Goal: Information Seeking & Learning: Learn about a topic

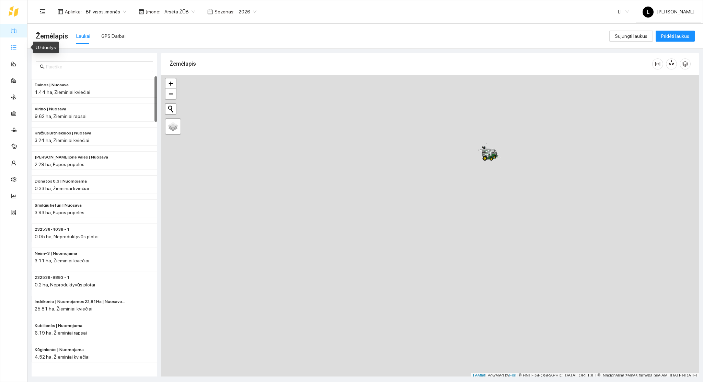
click at [20, 46] on link "Užduotys" at bounding box center [30, 46] width 20 height 5
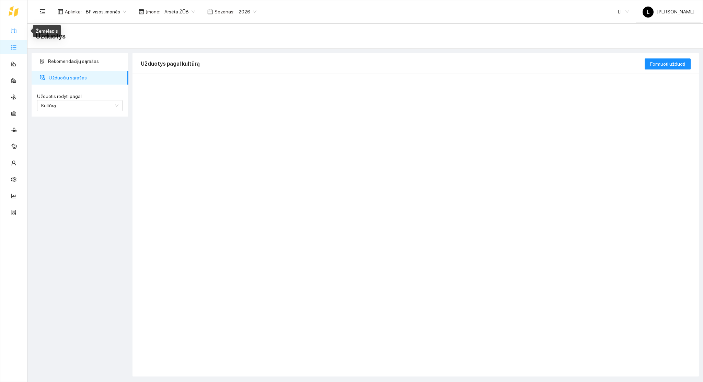
click at [20, 31] on link "Žemėlapis" at bounding box center [31, 30] width 22 height 5
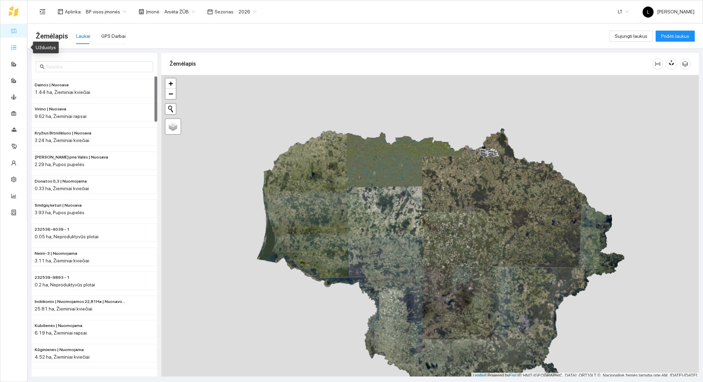
click at [20, 44] on link "Užduotys" at bounding box center [30, 46] width 20 height 5
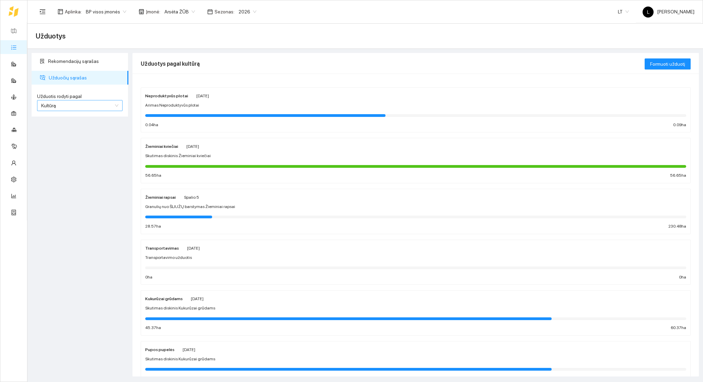
click at [90, 107] on span "Kultūrą" at bounding box center [79, 105] width 77 height 10
click at [87, 189] on div "Rekomendacijų sąrašas Užduočių sąrašas Užduotis rodyti pagal Kultūrą Užduotis r…" at bounding box center [80, 214] width 101 height 323
click at [224, 161] on div "Žieminiai kviečiai [DATE] Skutimas diskinis Žieminiai kviečiai 56.65 ha 56.65 ha" at bounding box center [415, 160] width 541 height 36
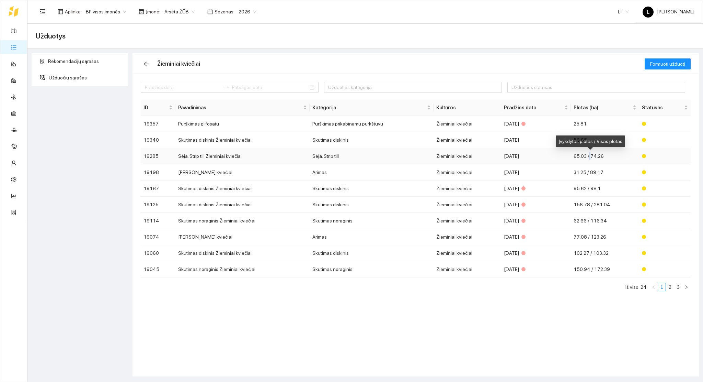
click at [590, 156] on span "65.03 / 74.26" at bounding box center [589, 155] width 30 height 5
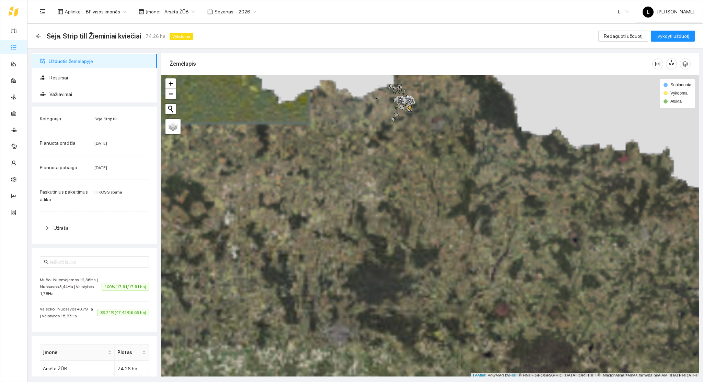
scroll to position [2, 0]
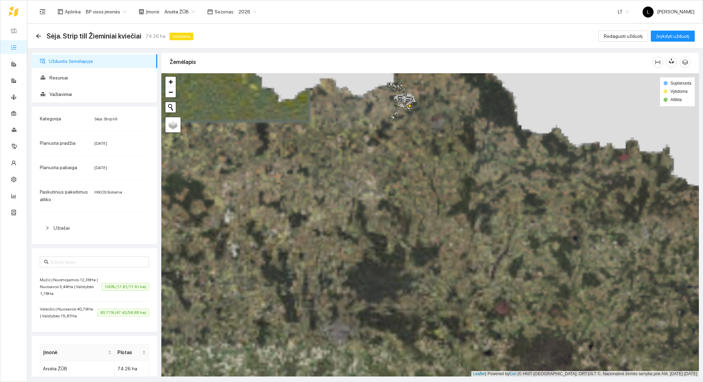
drag, startPoint x: 442, startPoint y: 132, endPoint x: 435, endPoint y: 216, distance: 84.4
click at [441, 223] on div at bounding box center [430, 224] width 538 height 303
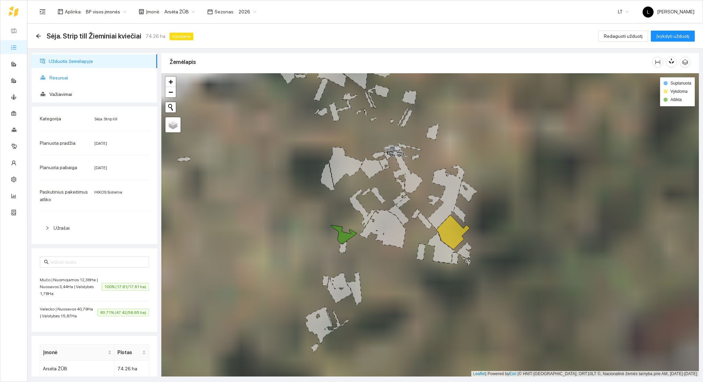
click at [61, 79] on span "Resursai" at bounding box center [100, 78] width 102 height 14
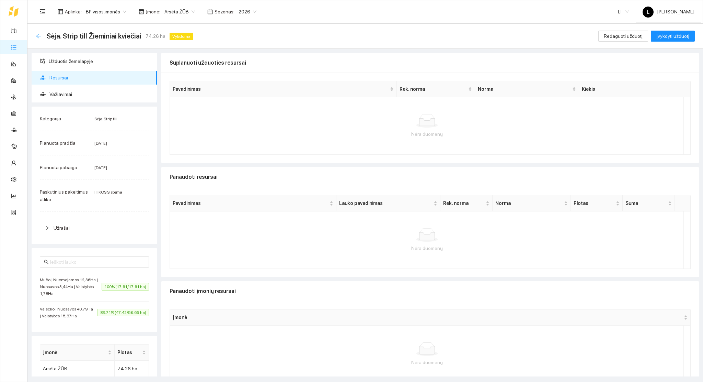
click at [39, 35] on icon "arrow-left" at bounding box center [38, 36] width 4 height 4
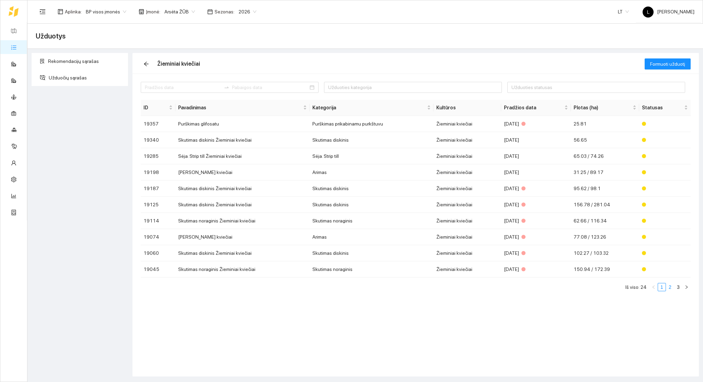
click at [670, 286] on link "2" at bounding box center [671, 287] width 8 height 8
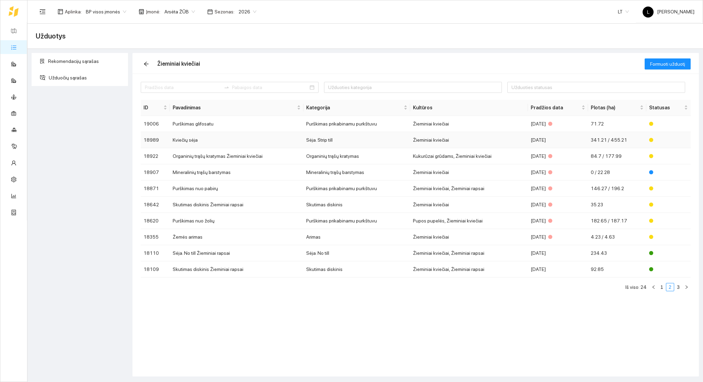
click at [585, 138] on div "[DATE]" at bounding box center [558, 140] width 55 height 8
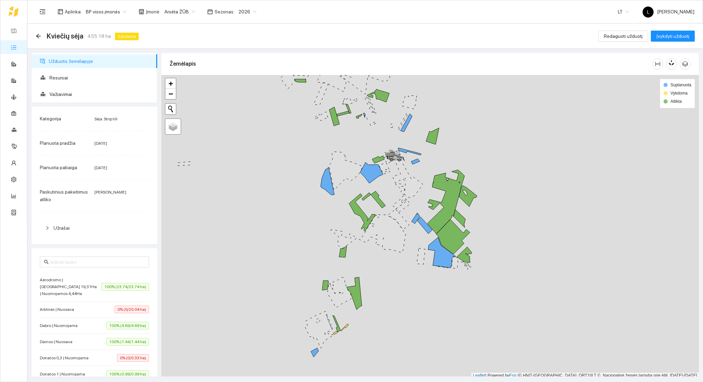
scroll to position [2, 0]
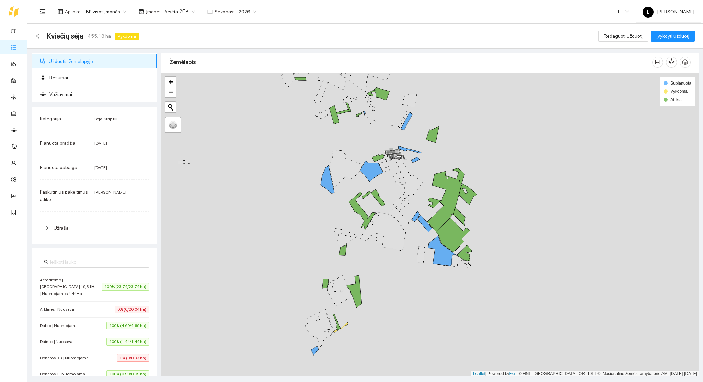
drag, startPoint x: 444, startPoint y: 299, endPoint x: 452, endPoint y: 322, distance: 23.8
click at [452, 329] on div at bounding box center [430, 224] width 538 height 303
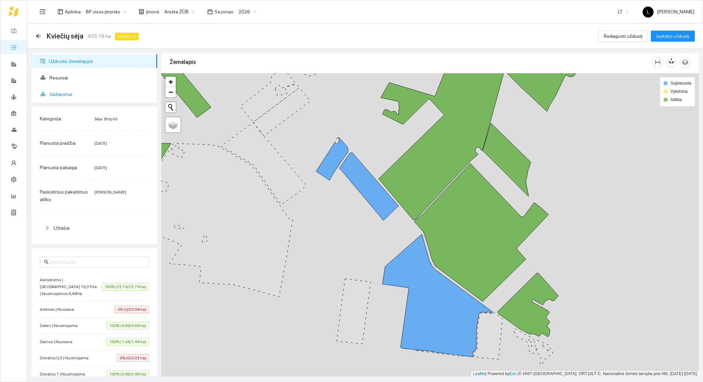
click at [71, 93] on span "Važiavimai" at bounding box center [100, 94] width 102 height 14
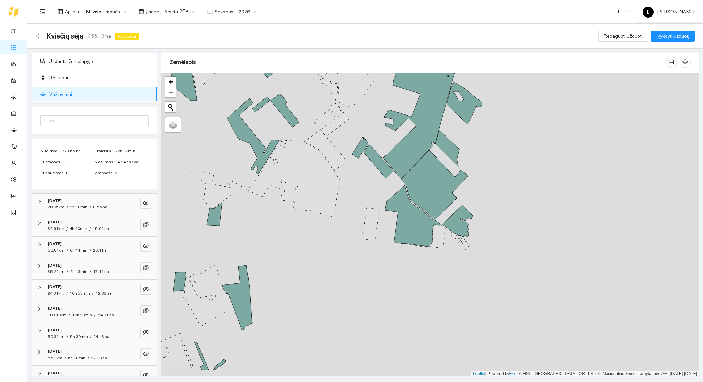
drag, startPoint x: 340, startPoint y: 182, endPoint x: 346, endPoint y: 175, distance: 10.0
click at [346, 175] on div at bounding box center [430, 224] width 538 height 303
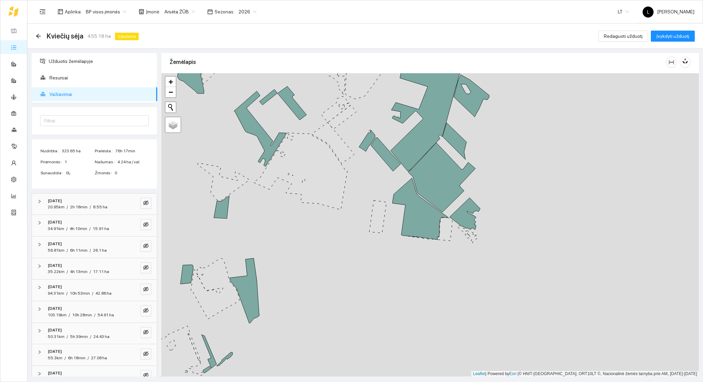
scroll to position [99, 0]
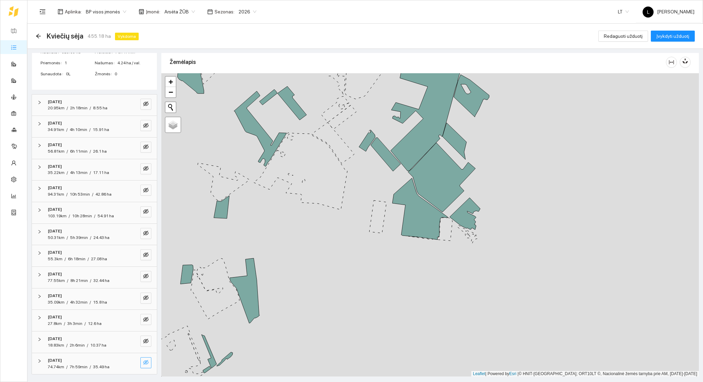
click at [141, 363] on button "button" at bounding box center [145, 362] width 11 height 11
click at [143, 362] on icon "eye" at bounding box center [145, 362] width 5 height 4
click at [143, 362] on icon "eye-invisible" at bounding box center [145, 362] width 5 height 5
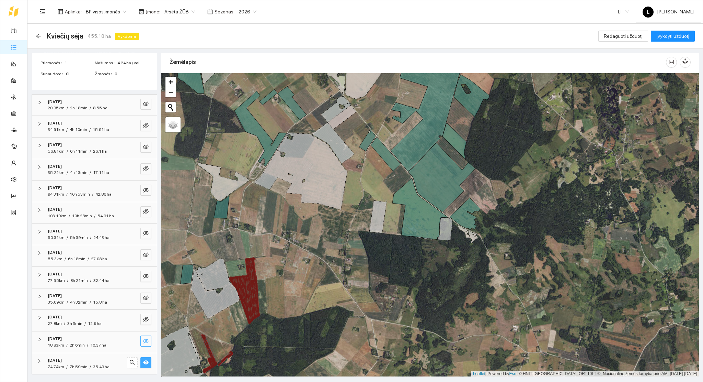
click at [143, 341] on icon "eye-invisible" at bounding box center [145, 340] width 5 height 5
click at [143, 341] on icon "eye" at bounding box center [145, 341] width 5 height 4
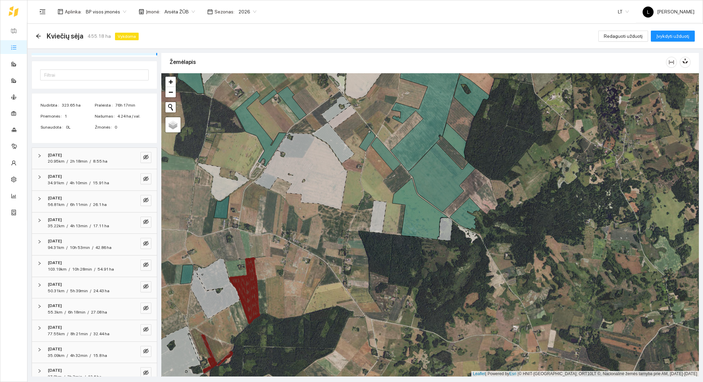
scroll to position [0, 0]
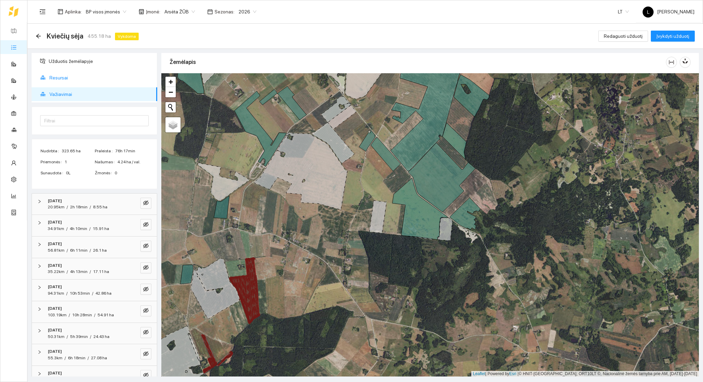
click at [62, 74] on span "Resursai" at bounding box center [100, 78] width 102 height 14
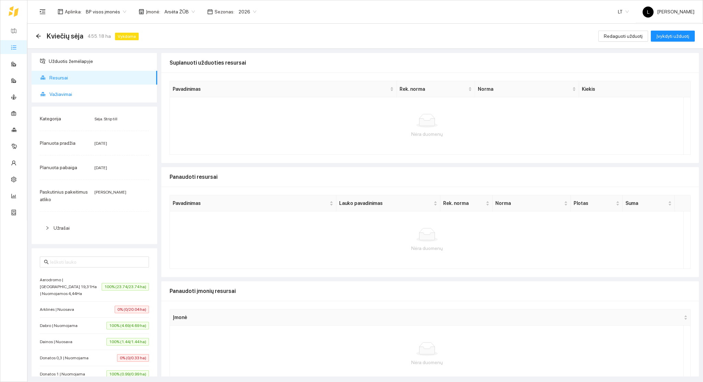
click at [65, 92] on span "Važiavimai" at bounding box center [100, 94] width 102 height 14
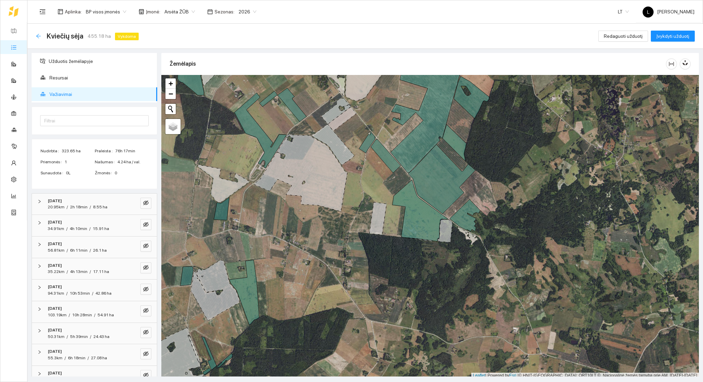
click at [38, 37] on icon "arrow-left" at bounding box center [38, 36] width 4 height 4
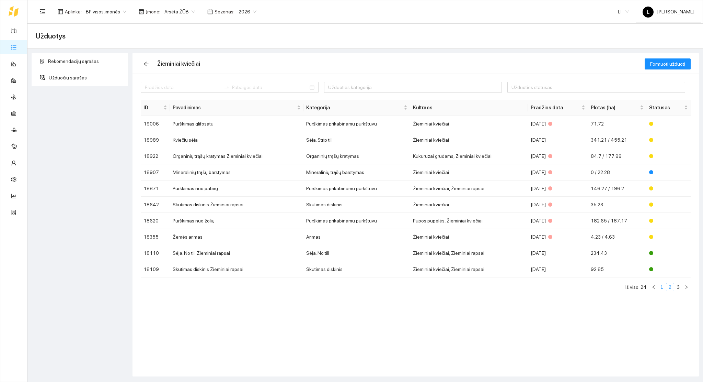
click at [661, 288] on link "1" at bounding box center [662, 287] width 8 height 8
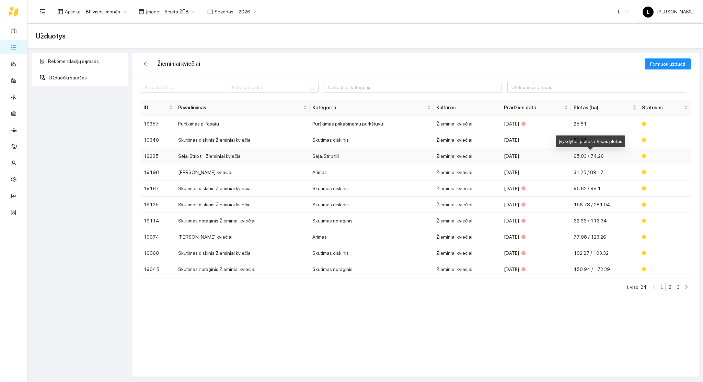
click at [575, 155] on span "65.03 / 74.26" at bounding box center [589, 155] width 30 height 5
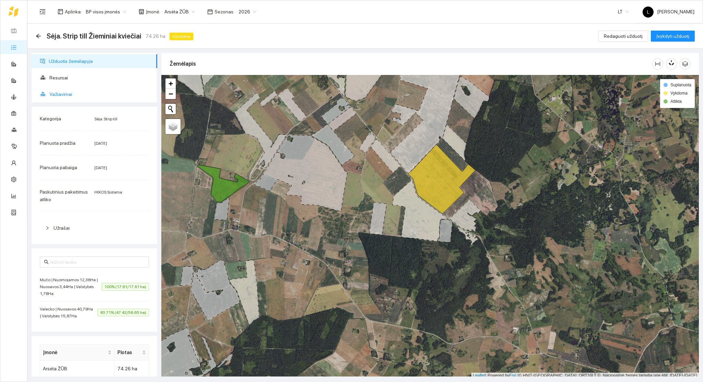
click at [72, 95] on span "Važiavimai" at bounding box center [100, 94] width 102 height 14
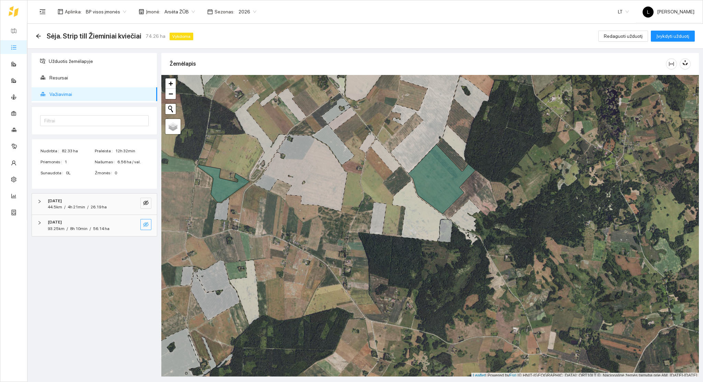
click at [149, 225] on button "button" at bounding box center [145, 224] width 11 height 11
click at [146, 225] on icon "eye" at bounding box center [145, 223] width 5 height 5
click at [146, 225] on icon "eye-invisible" at bounding box center [146, 224] width 1 height 1
click at [147, 201] on icon "eye-invisible" at bounding box center [145, 202] width 5 height 5
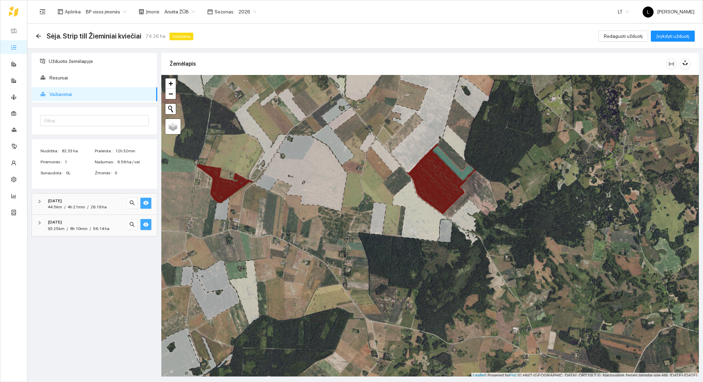
click at [147, 201] on icon "eye" at bounding box center [145, 203] width 5 height 4
click at [145, 227] on span "eye" at bounding box center [145, 224] width 5 height 7
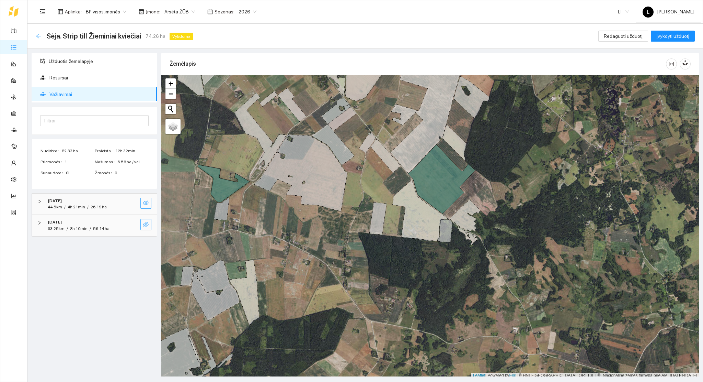
click at [37, 36] on icon "arrow-left" at bounding box center [38, 36] width 4 height 4
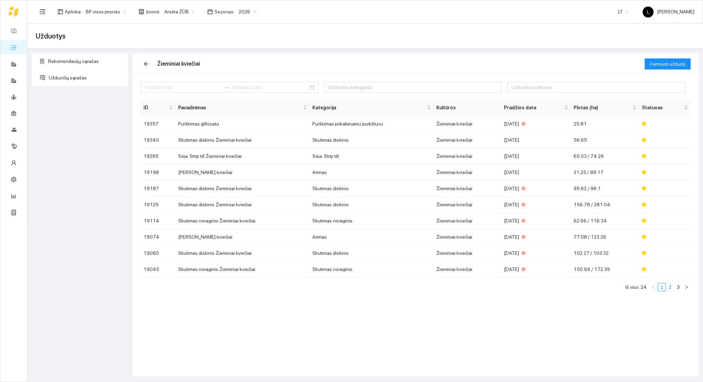
click at [668, 285] on link "2" at bounding box center [671, 287] width 8 height 8
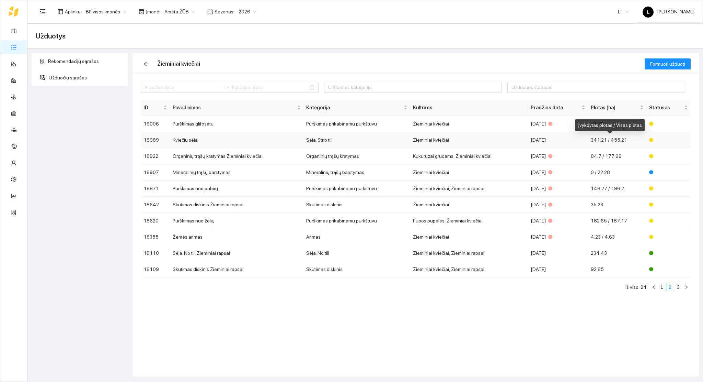
click at [616, 141] on span "341.21 / 455.21" at bounding box center [609, 139] width 36 height 5
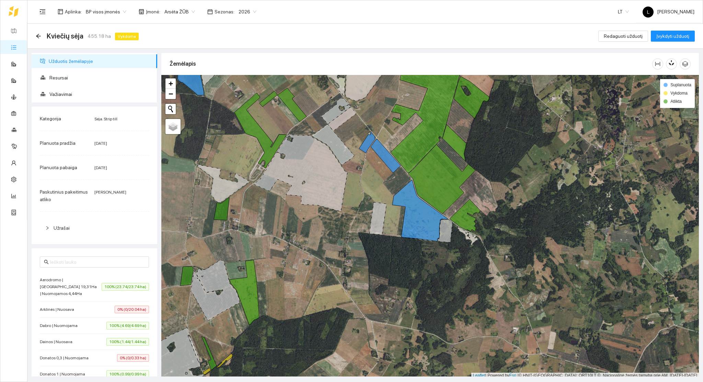
click at [59, 116] on span "Kategorija" at bounding box center [50, 118] width 21 height 5
click at [63, 106] on div "Kategorija Sėja. Strip till Planuota pradžia [DATE] Planuota pabaiga [DATE] Pas…" at bounding box center [95, 174] width 126 height 137
click at [53, 96] on span "Važiavimai" at bounding box center [100, 94] width 102 height 14
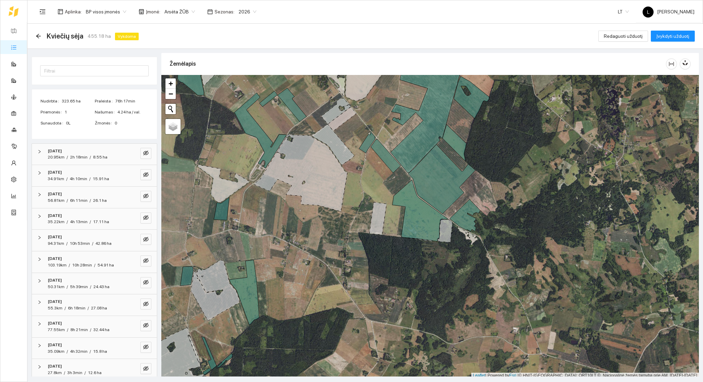
scroll to position [99, 0]
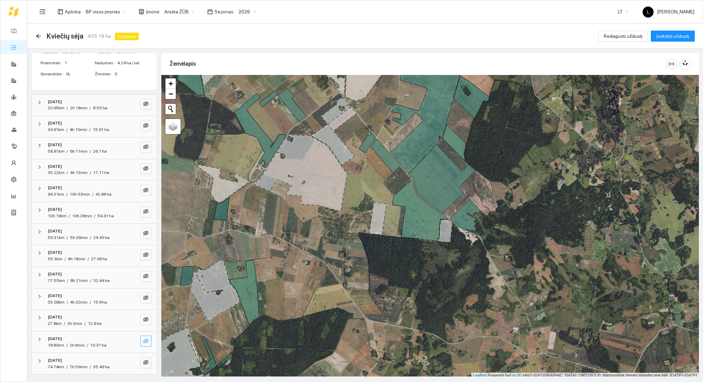
click at [143, 338] on icon "eye-invisible" at bounding box center [145, 340] width 5 height 5
click at [143, 341] on icon "eye" at bounding box center [145, 341] width 5 height 4
click at [143, 362] on icon "eye-invisible" at bounding box center [145, 361] width 5 height 5
click at [143, 360] on icon "eye" at bounding box center [145, 362] width 5 height 4
click at [38, 34] on icon "arrow-left" at bounding box center [38, 36] width 4 height 4
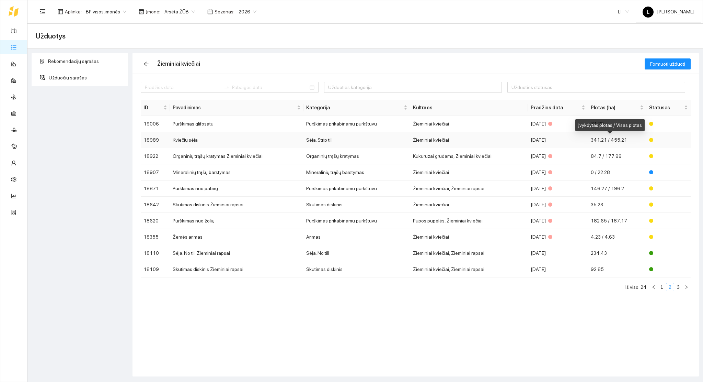
click at [607, 141] on span "341.21 / 455.21" at bounding box center [609, 139] width 36 height 5
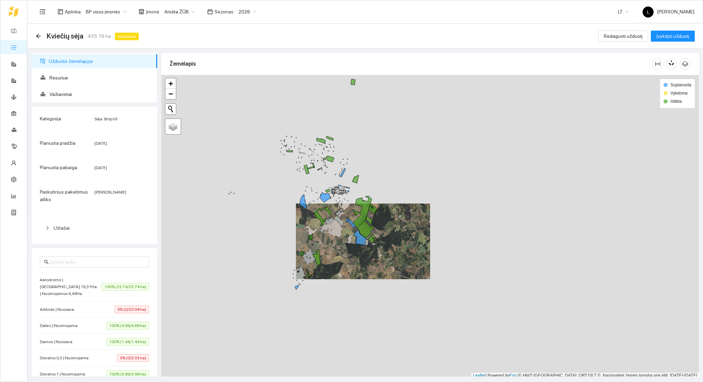
click at [346, 243] on div at bounding box center [430, 226] width 538 height 303
click at [370, 252] on div at bounding box center [430, 226] width 538 height 303
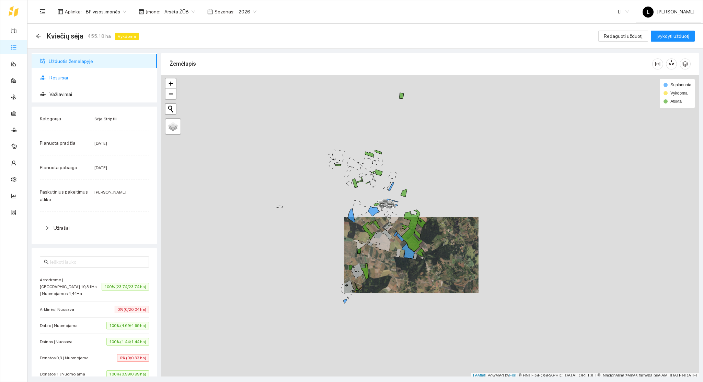
scroll to position [2, 0]
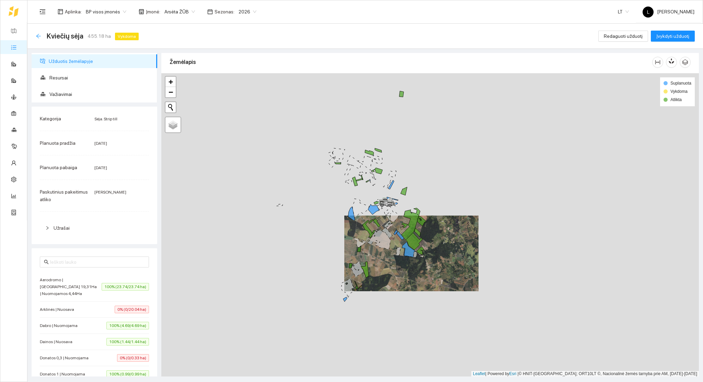
click at [36, 35] on icon "arrow-left" at bounding box center [38, 35] width 5 height 5
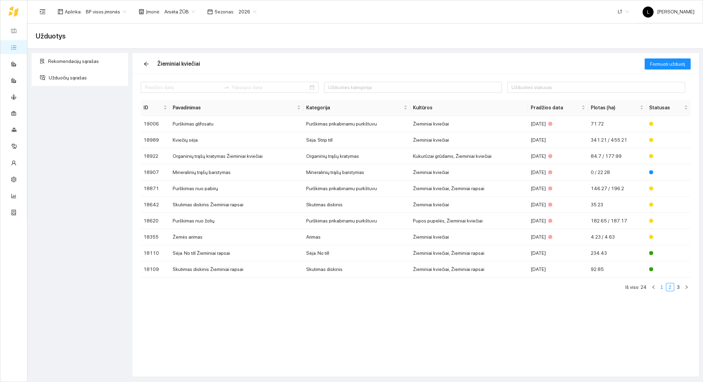
click at [660, 286] on link "1" at bounding box center [662, 287] width 8 height 8
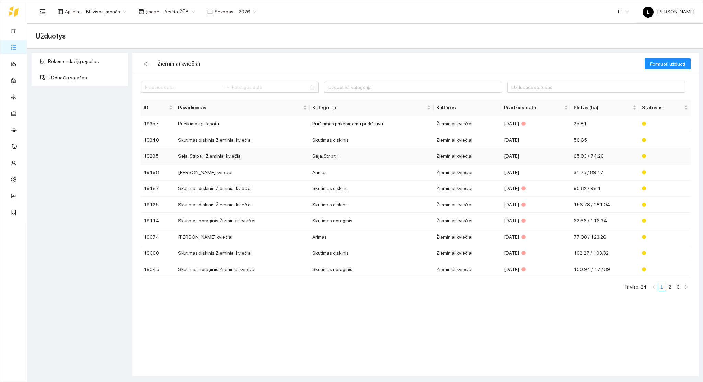
click at [217, 157] on td "Sėja. Strip till Žieminiai kviečiai" at bounding box center [242, 156] width 135 height 16
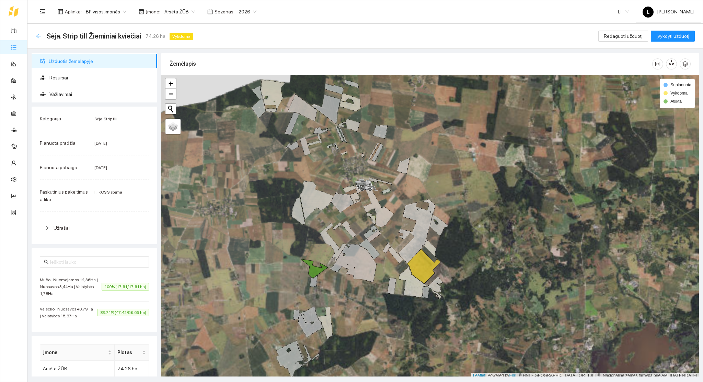
click at [39, 35] on icon "arrow-left" at bounding box center [38, 36] width 4 height 4
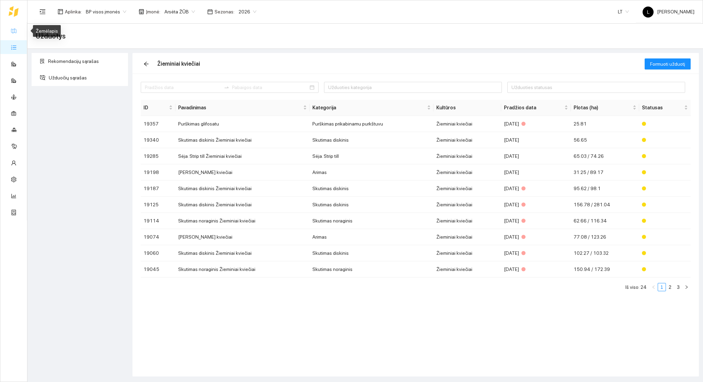
click at [20, 30] on link "Žemėlapis" at bounding box center [31, 30] width 22 height 5
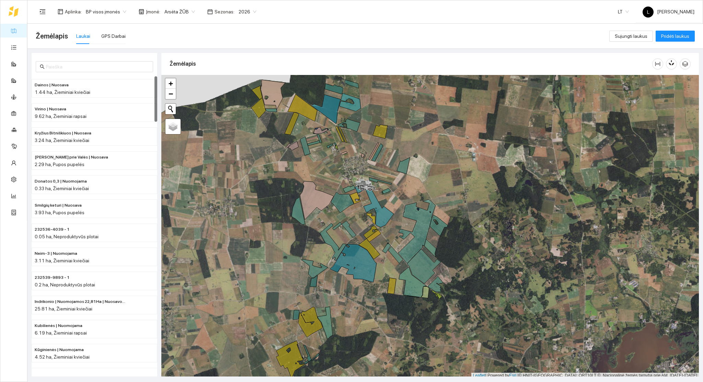
click at [21, 33] on link "Žemėlapis" at bounding box center [31, 30] width 22 height 5
click at [20, 47] on link "Užduotys" at bounding box center [30, 46] width 20 height 5
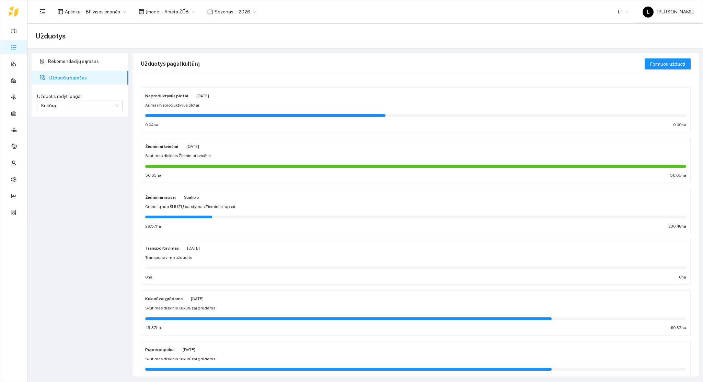
click at [191, 153] on span "Skutimas diskinis Žieminiai kviečiai" at bounding box center [178, 155] width 66 height 7
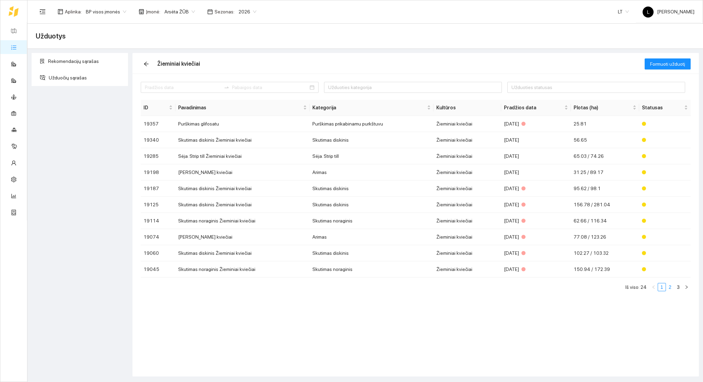
click at [672, 286] on link "2" at bounding box center [671, 287] width 8 height 8
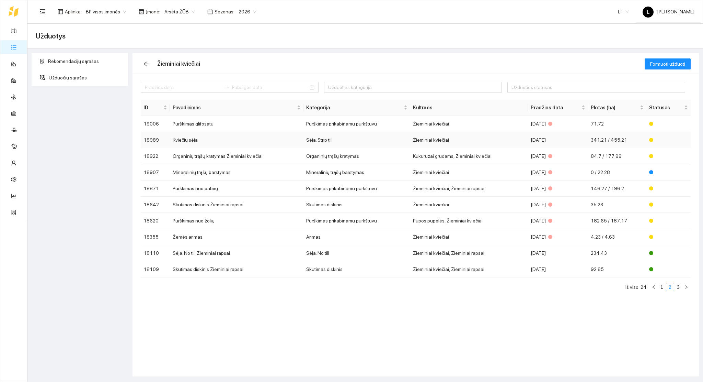
click at [620, 141] on span "341.21 / 455.21" at bounding box center [609, 139] width 36 height 5
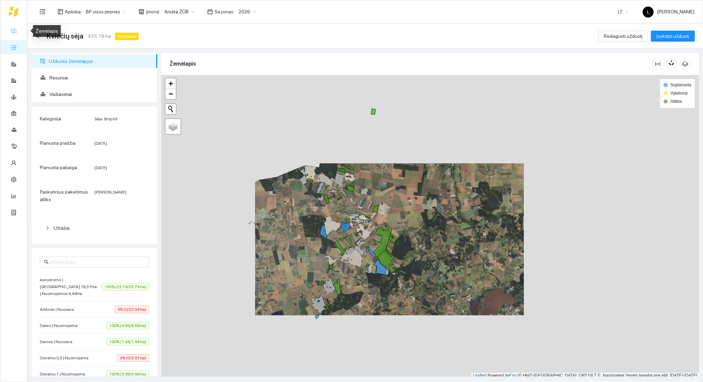
click at [20, 33] on link "Žemėlapis" at bounding box center [31, 30] width 22 height 5
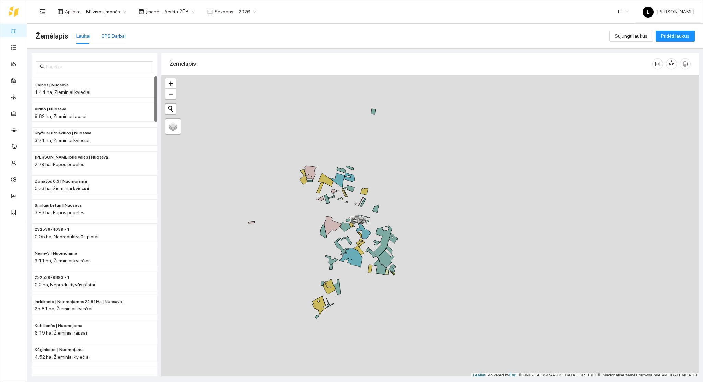
click at [101, 34] on div "GPS Darbai" at bounding box center [113, 36] width 24 height 8
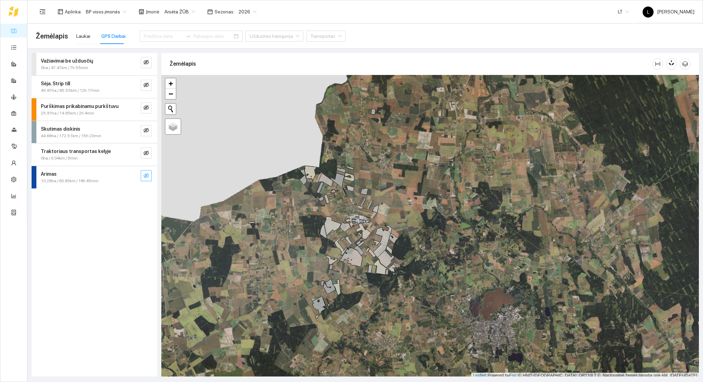
click at [147, 176] on icon "eye-invisible" at bounding box center [146, 175] width 5 height 5
click at [147, 175] on icon "eye" at bounding box center [146, 175] width 5 height 5
click at [148, 153] on icon "eye-invisible" at bounding box center [146, 152] width 5 height 5
click at [148, 152] on icon "eye" at bounding box center [146, 153] width 5 height 4
click at [147, 129] on icon "eye-invisible" at bounding box center [146, 129] width 5 height 5
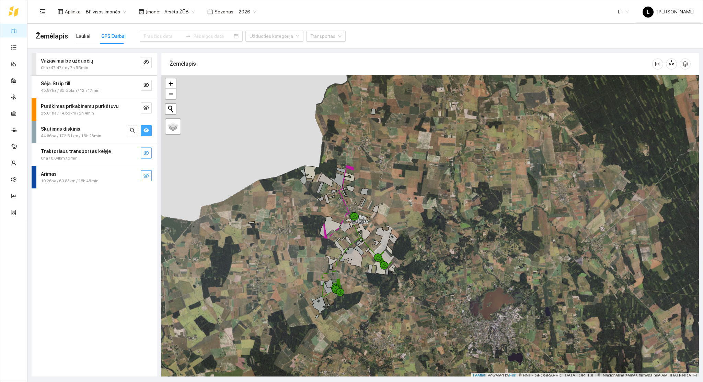
click at [147, 129] on icon "eye" at bounding box center [146, 130] width 5 height 4
click at [149, 86] on button "button" at bounding box center [146, 85] width 11 height 11
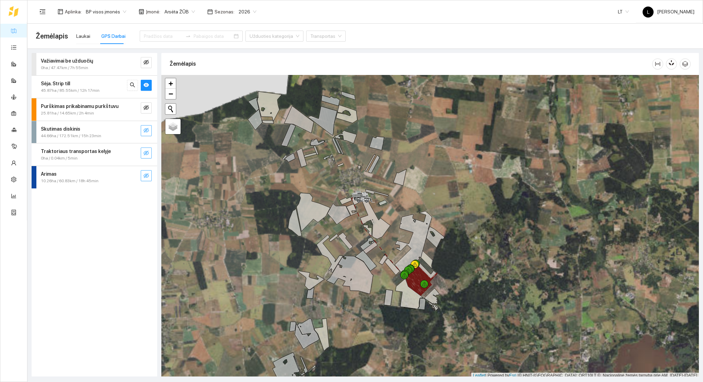
scroll to position [2, 0]
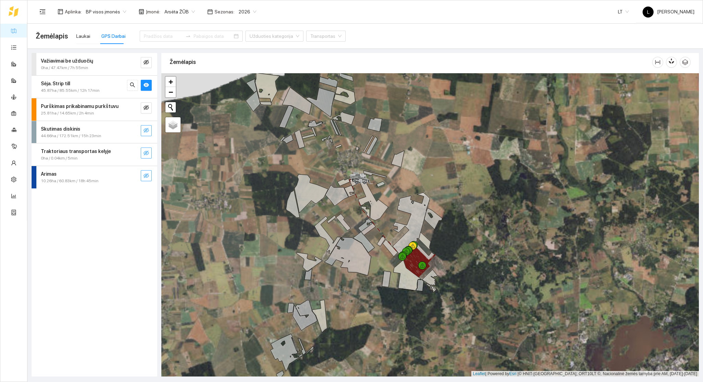
drag, startPoint x: 419, startPoint y: 275, endPoint x: 407, endPoint y: 242, distance: 34.3
click at [407, 243] on g at bounding box center [393, 224] width 86 height 103
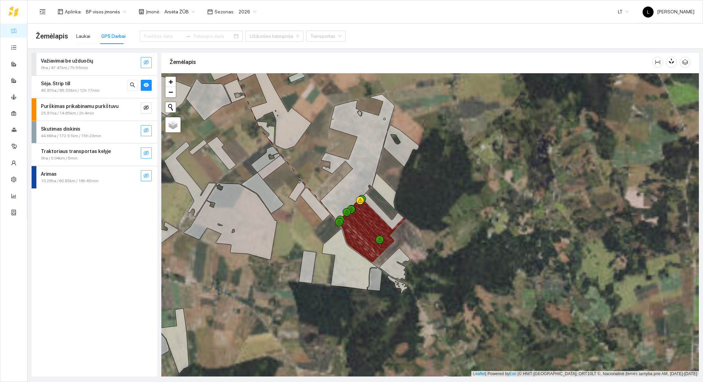
click at [150, 63] on button "button" at bounding box center [146, 62] width 11 height 11
click at [147, 62] on icon "eye" at bounding box center [146, 62] width 5 height 4
click at [145, 85] on icon "eye" at bounding box center [146, 85] width 5 height 4
click at [159, 34] on input at bounding box center [163, 36] width 39 height 8
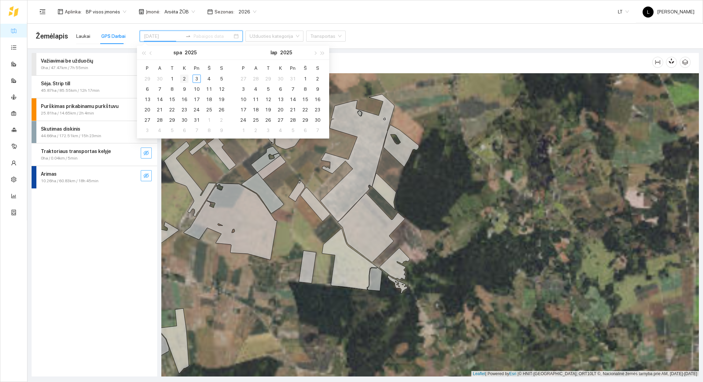
type input "[DATE]"
click at [184, 78] on div "2" at bounding box center [184, 79] width 8 height 8
type input "[DATE]"
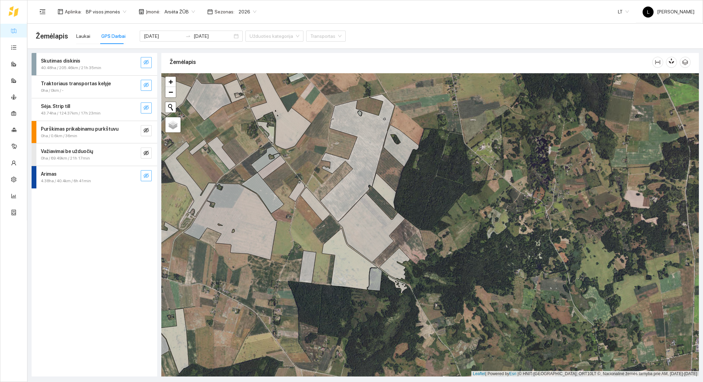
click at [146, 107] on icon "eye-invisible" at bounding box center [146, 107] width 5 height 5
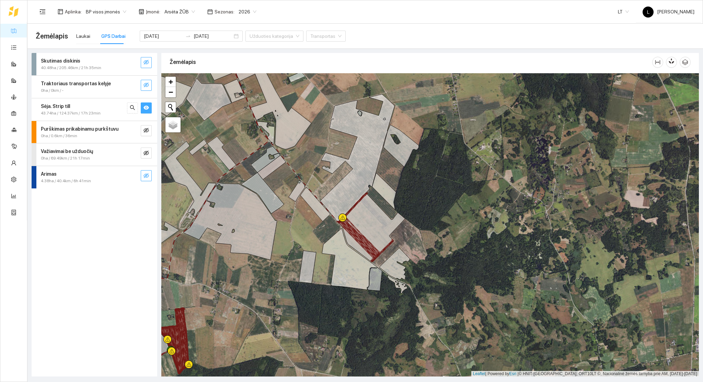
drag, startPoint x: 245, startPoint y: 278, endPoint x: 321, endPoint y: 261, distance: 77.7
click at [321, 262] on div at bounding box center [430, 224] width 538 height 303
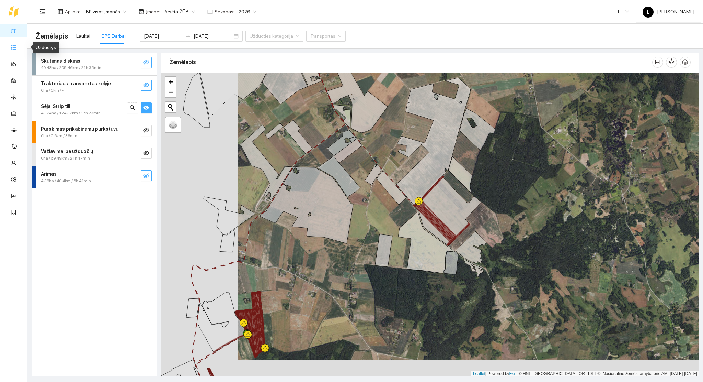
click at [20, 50] on link "Užduotys" at bounding box center [30, 46] width 20 height 5
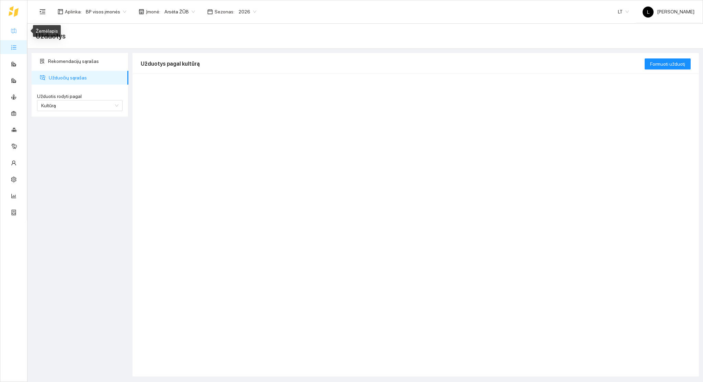
click at [23, 32] on link "Žemėlapis" at bounding box center [31, 30] width 22 height 5
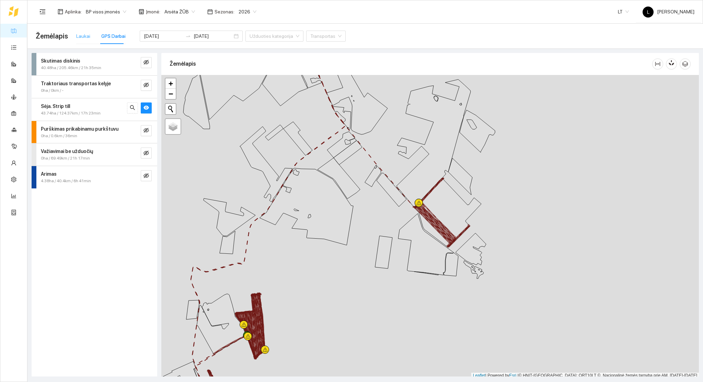
click at [80, 41] on div "Laukai" at bounding box center [83, 36] width 14 height 16
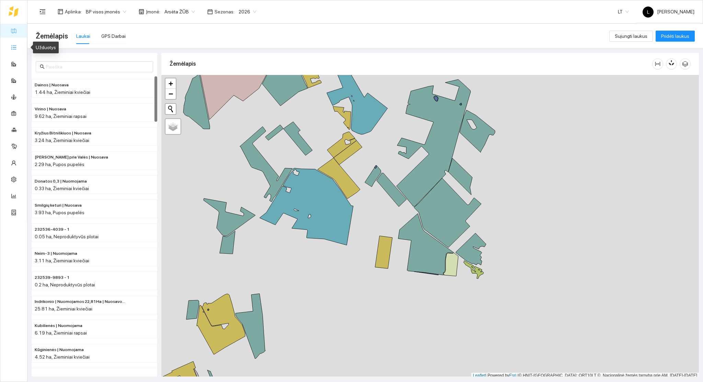
click at [20, 44] on link "Užduotys" at bounding box center [30, 46] width 20 height 5
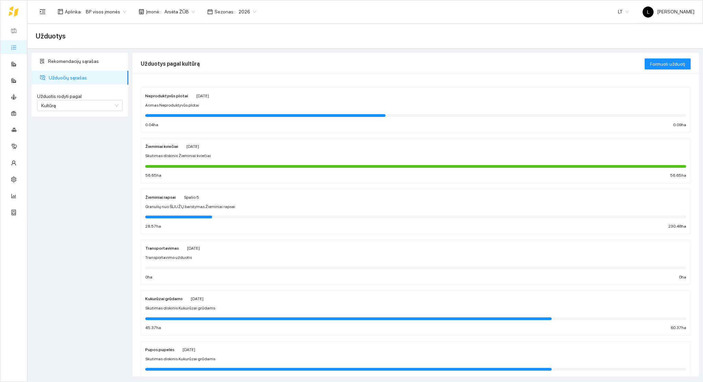
click at [201, 163] on div at bounding box center [415, 166] width 541 height 8
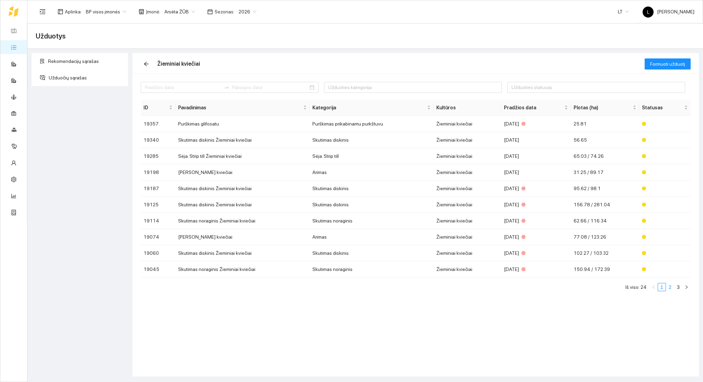
click at [671, 288] on link "2" at bounding box center [671, 287] width 8 height 8
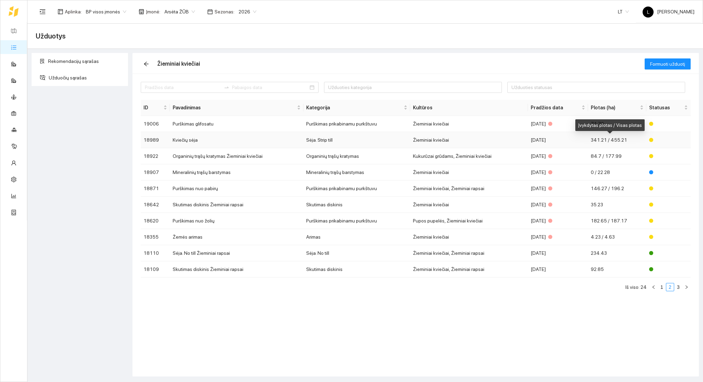
click at [595, 142] on span "341.21 / 455.21" at bounding box center [609, 139] width 36 height 5
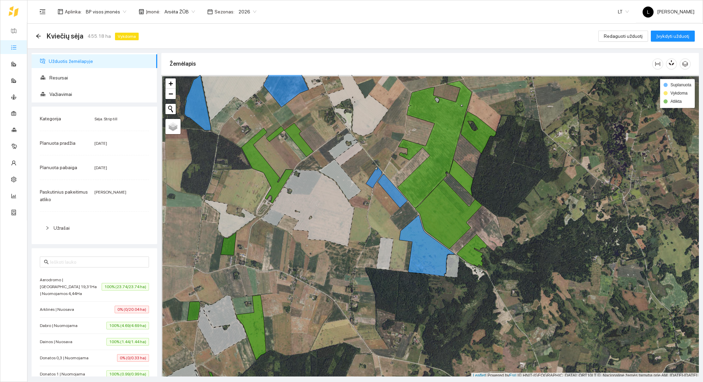
scroll to position [2, 0]
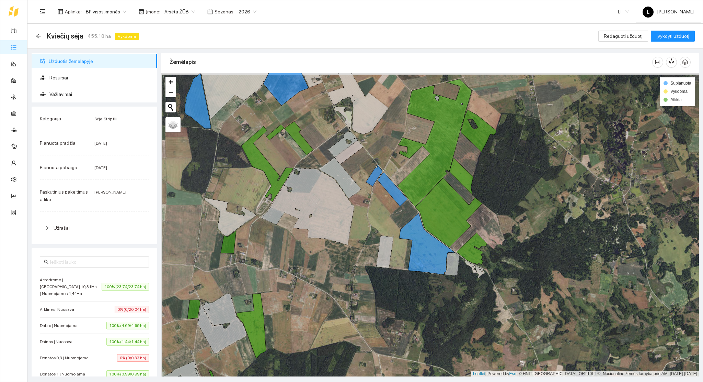
drag, startPoint x: 331, startPoint y: 254, endPoint x: 360, endPoint y: 287, distance: 44.3
click at [360, 287] on div at bounding box center [430, 224] width 538 height 303
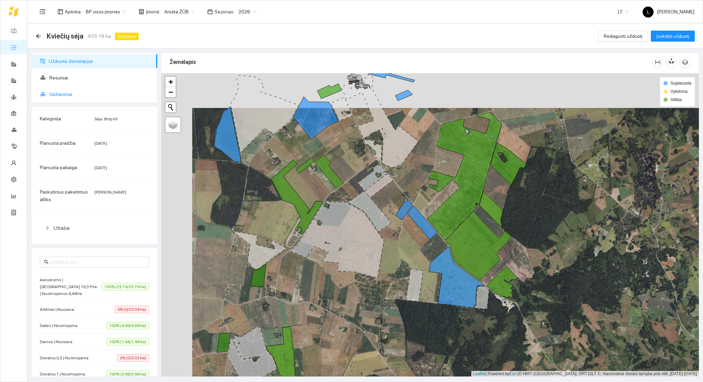
click at [62, 93] on span "Važiavimai" at bounding box center [100, 94] width 102 height 14
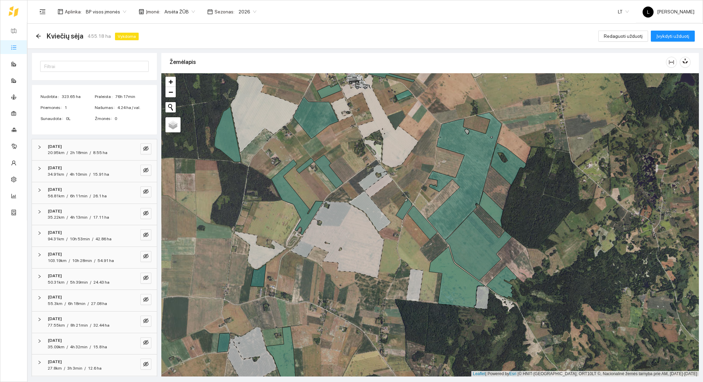
scroll to position [99, 0]
click at [140, 362] on button "button" at bounding box center [145, 362] width 11 height 11
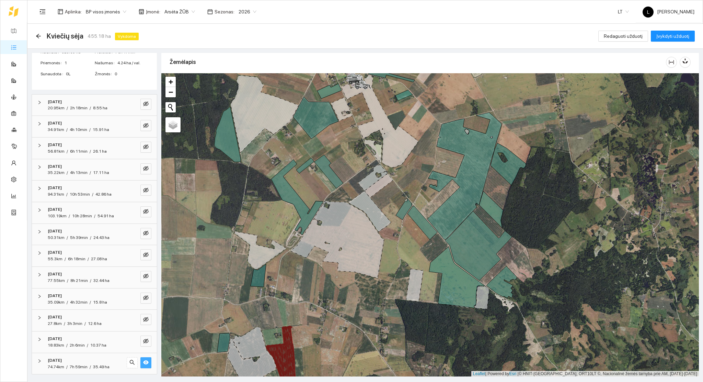
click at [143, 362] on icon "eye" at bounding box center [145, 362] width 5 height 4
click at [143, 341] on icon "eye-invisible" at bounding box center [145, 340] width 5 height 5
click at [143, 341] on icon "eye" at bounding box center [145, 341] width 5 height 4
click at [143, 321] on icon "eye-invisible" at bounding box center [145, 318] width 5 height 5
click at [143, 320] on icon "eye" at bounding box center [145, 318] width 5 height 5
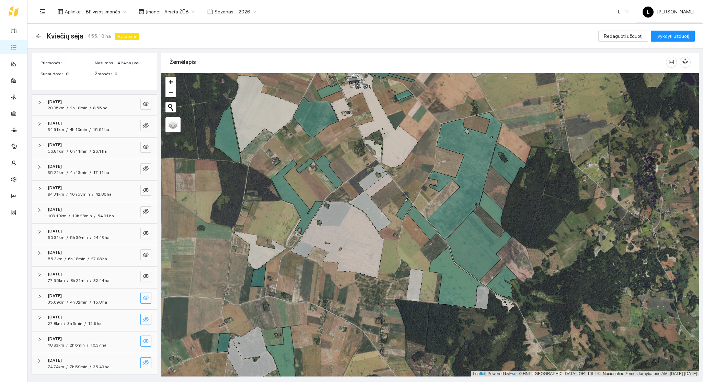
click at [143, 298] on icon "eye-invisible" at bounding box center [145, 297] width 5 height 5
click at [143, 298] on icon "eye" at bounding box center [145, 297] width 5 height 4
click at [38, 37] on icon "arrow-left" at bounding box center [38, 36] width 4 height 4
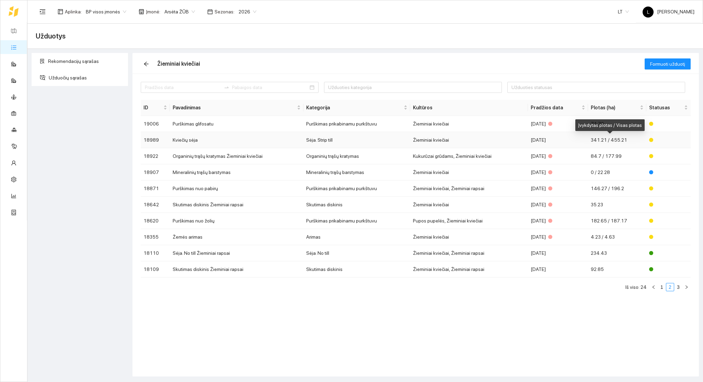
click at [610, 139] on span "341.21 / 455.21" at bounding box center [609, 139] width 36 height 5
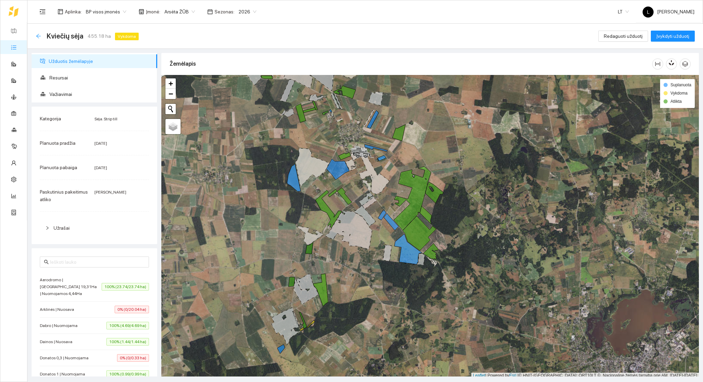
click at [40, 35] on icon "arrow-left" at bounding box center [38, 36] width 4 height 4
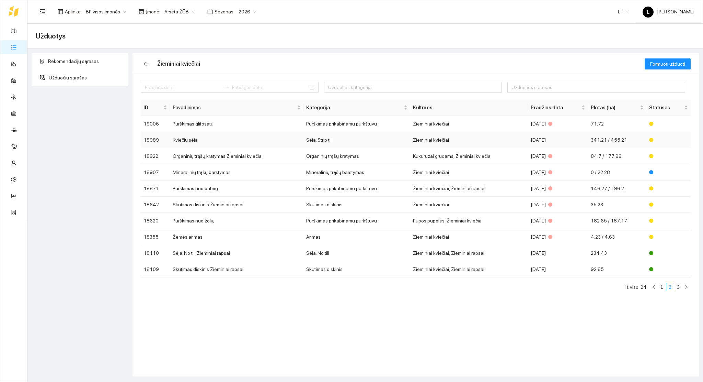
click at [586, 142] on td "[DATE]" at bounding box center [558, 140] width 60 height 16
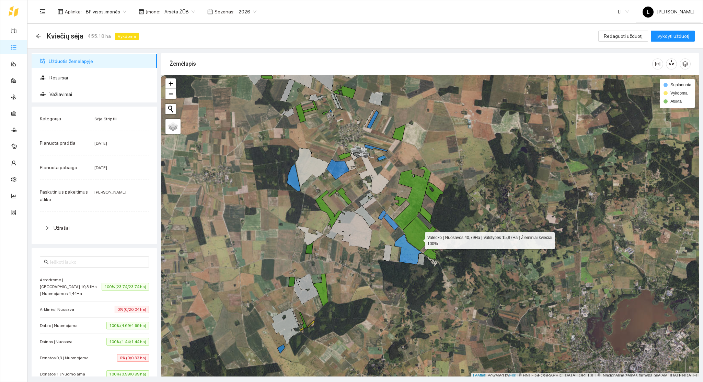
click at [419, 239] on icon at bounding box center [420, 233] width 34 height 35
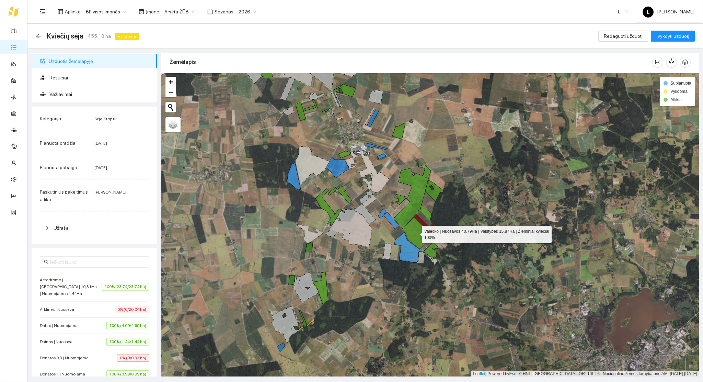
click at [416, 233] on icon at bounding box center [420, 231] width 34 height 35
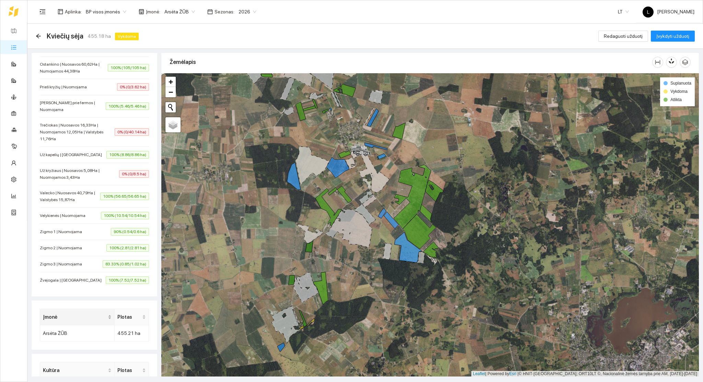
scroll to position [615, 0]
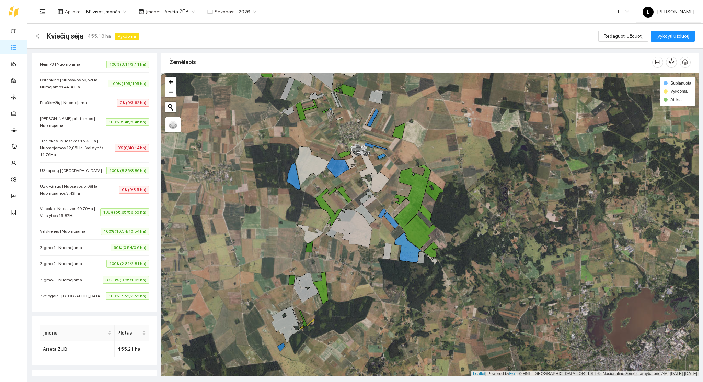
click at [66, 229] on span "Velykienės | Nuomojama" at bounding box center [64, 231] width 49 height 7
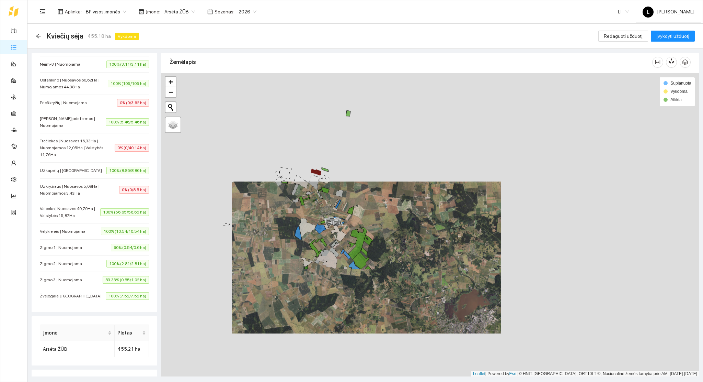
drag, startPoint x: 366, startPoint y: 311, endPoint x: 358, endPoint y: 181, distance: 130.0
click at [359, 181] on div at bounding box center [430, 224] width 538 height 303
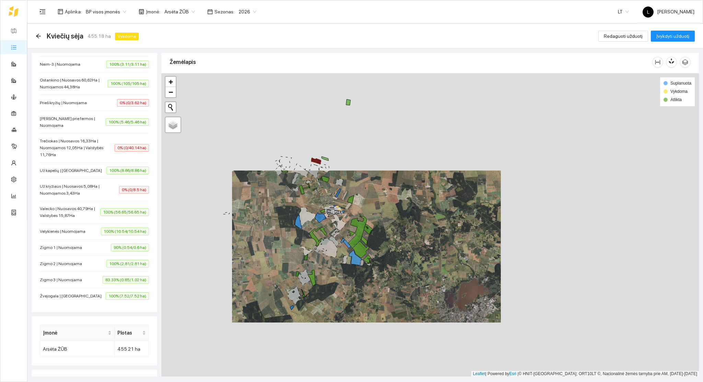
click at [84, 205] on li "Valecko | Nuosavos 40,79Ha | Valstybės 15,87Ha 100% (56.65/56.65 ha)" at bounding box center [94, 212] width 109 height 22
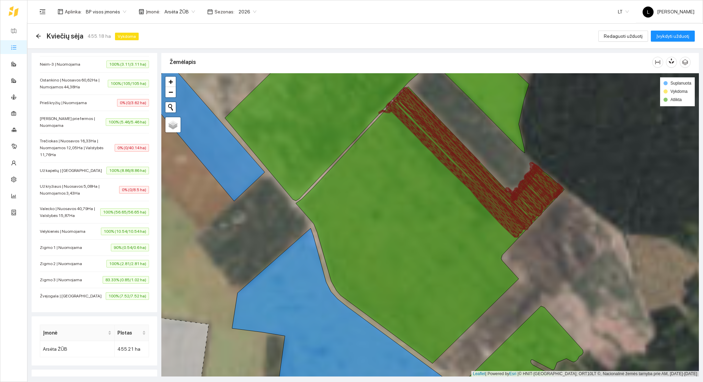
click at [82, 213] on span "Valecko | Nuosavos 40,79Ha | Valstybės 15,87Ha" at bounding box center [70, 212] width 60 height 14
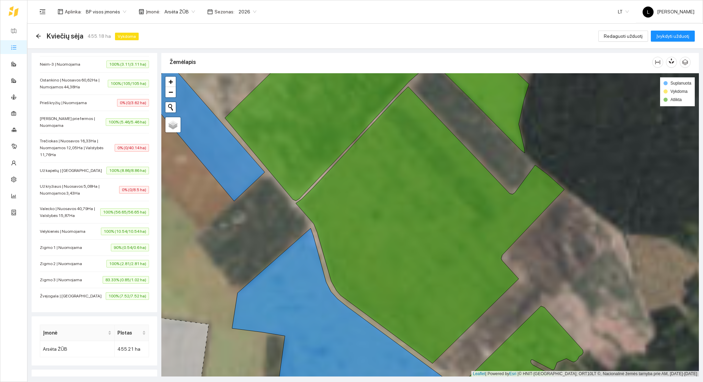
click at [104, 215] on span "100% (56.65/56.65 ha)" at bounding box center [124, 212] width 49 height 8
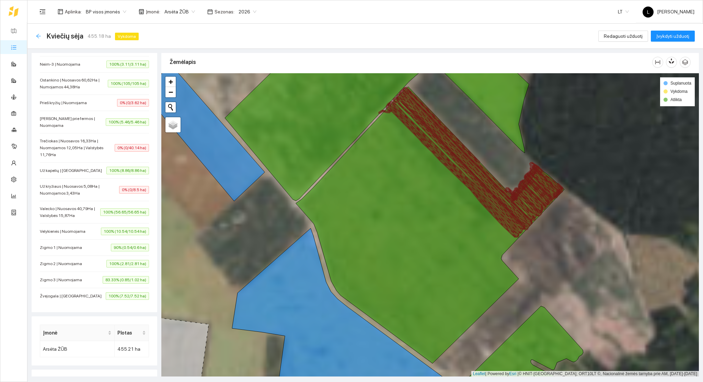
click at [38, 36] on icon "arrow-left" at bounding box center [38, 35] width 5 height 5
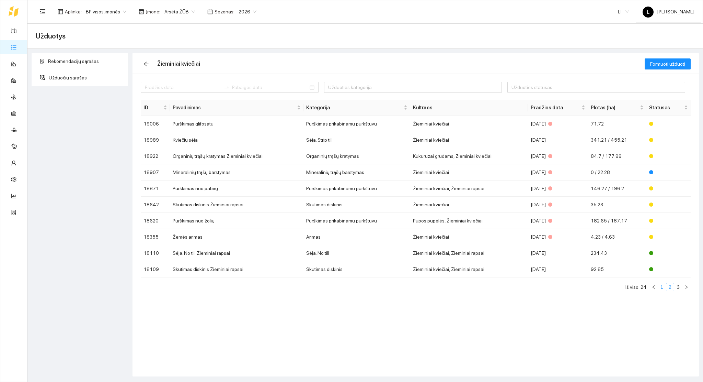
click at [661, 286] on link "1" at bounding box center [662, 287] width 8 height 8
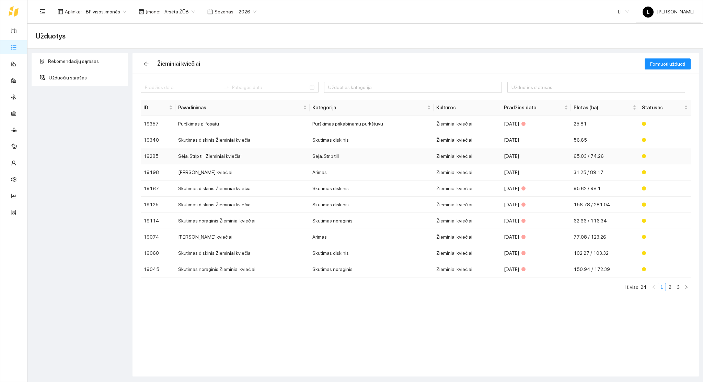
click at [607, 157] on td "65.03 / 74.26" at bounding box center [605, 156] width 69 height 16
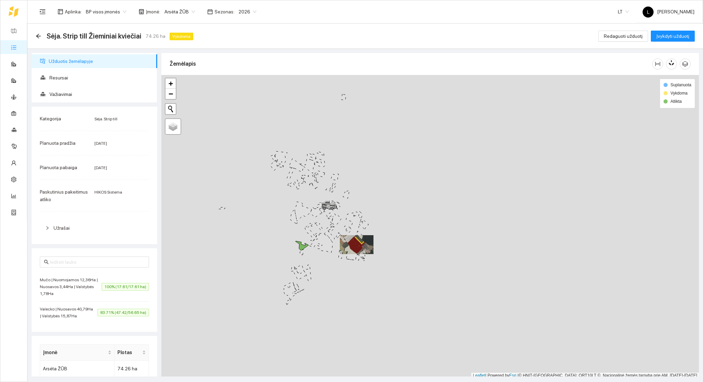
scroll to position [2, 0]
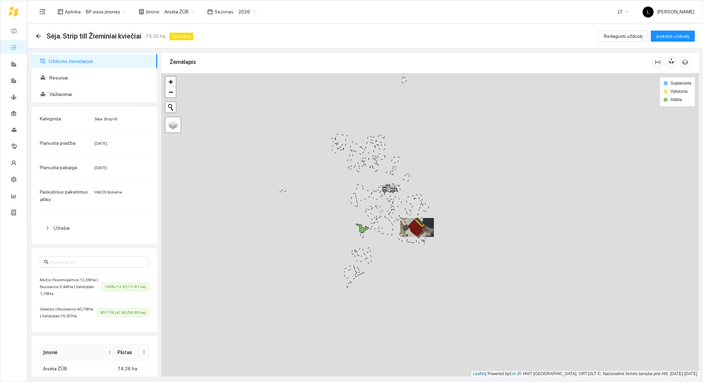
drag, startPoint x: 333, startPoint y: 228, endPoint x: 361, endPoint y: 222, distance: 28.5
click at [361, 222] on div at bounding box center [430, 224] width 538 height 303
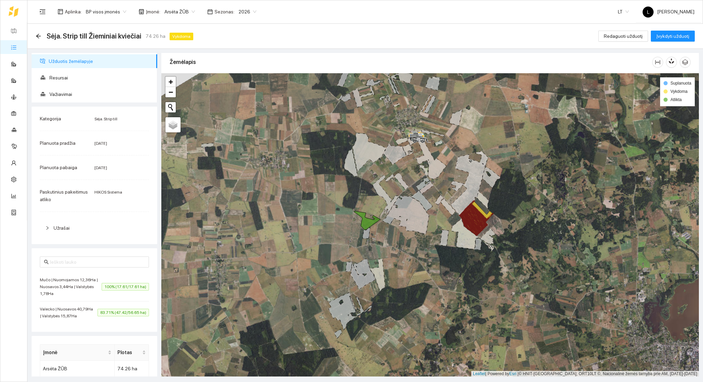
click at [18, 13] on icon at bounding box center [14, 11] width 10 height 11
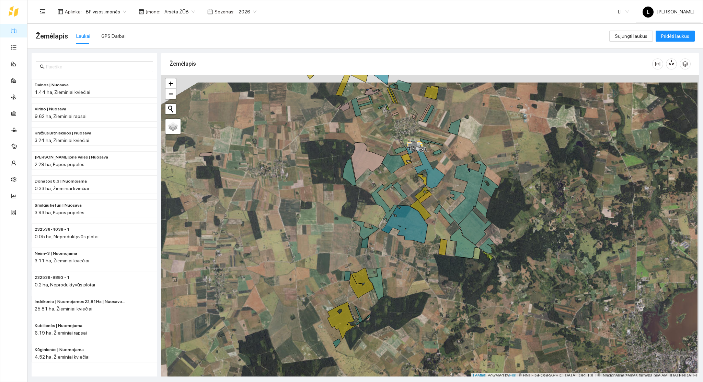
scroll to position [2, 0]
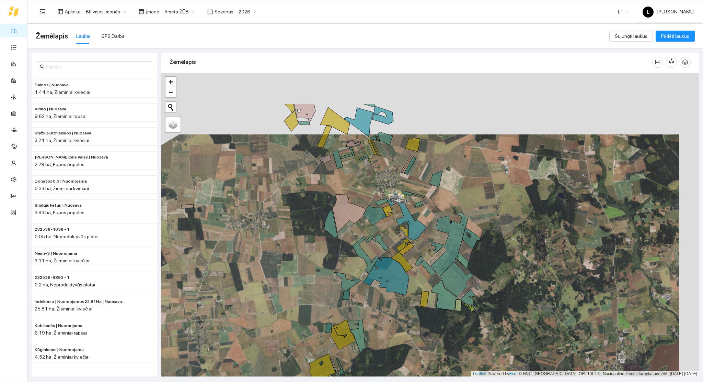
drag, startPoint x: 450, startPoint y: 156, endPoint x: 416, endPoint y: 234, distance: 85.4
click at [421, 229] on div at bounding box center [430, 224] width 538 height 303
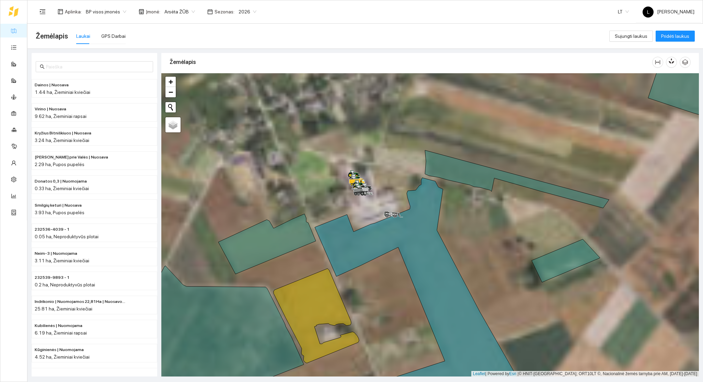
drag, startPoint x: 424, startPoint y: 248, endPoint x: 424, endPoint y: 296, distance: 48.1
click at [424, 296] on div at bounding box center [430, 224] width 538 height 303
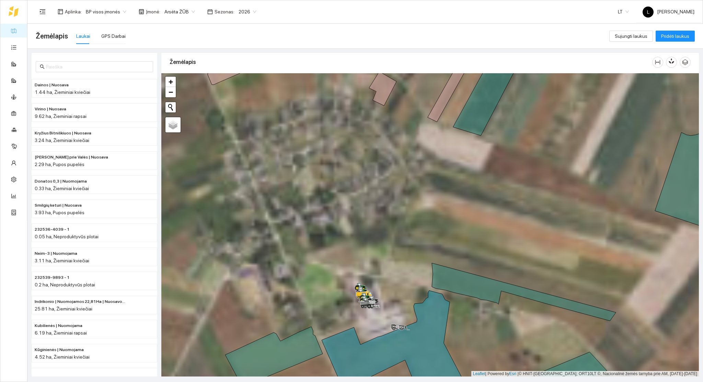
drag, startPoint x: 421, startPoint y: 276, endPoint x: 425, endPoint y: 173, distance: 102.8
click at [425, 173] on div at bounding box center [430, 224] width 538 height 303
